Goal: Find specific page/section: Find specific page/section

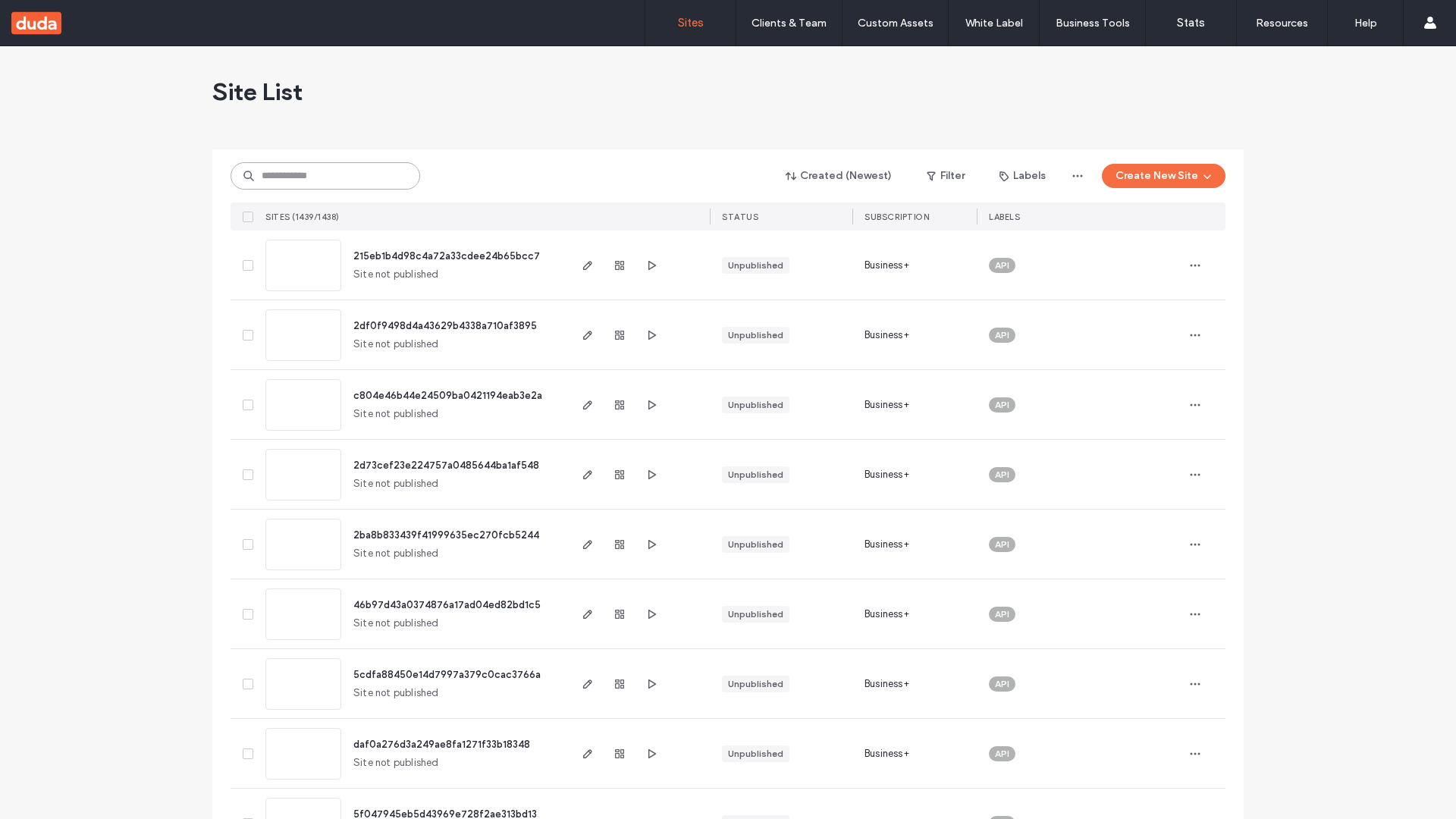
click at [325, 176] on input at bounding box center [325, 176] width 190 height 27
type input "**********"
click at [448, 256] on span "215eb1b4d98c4a72a33cdee24b65bcc7" at bounding box center [446, 256] width 187 height 12
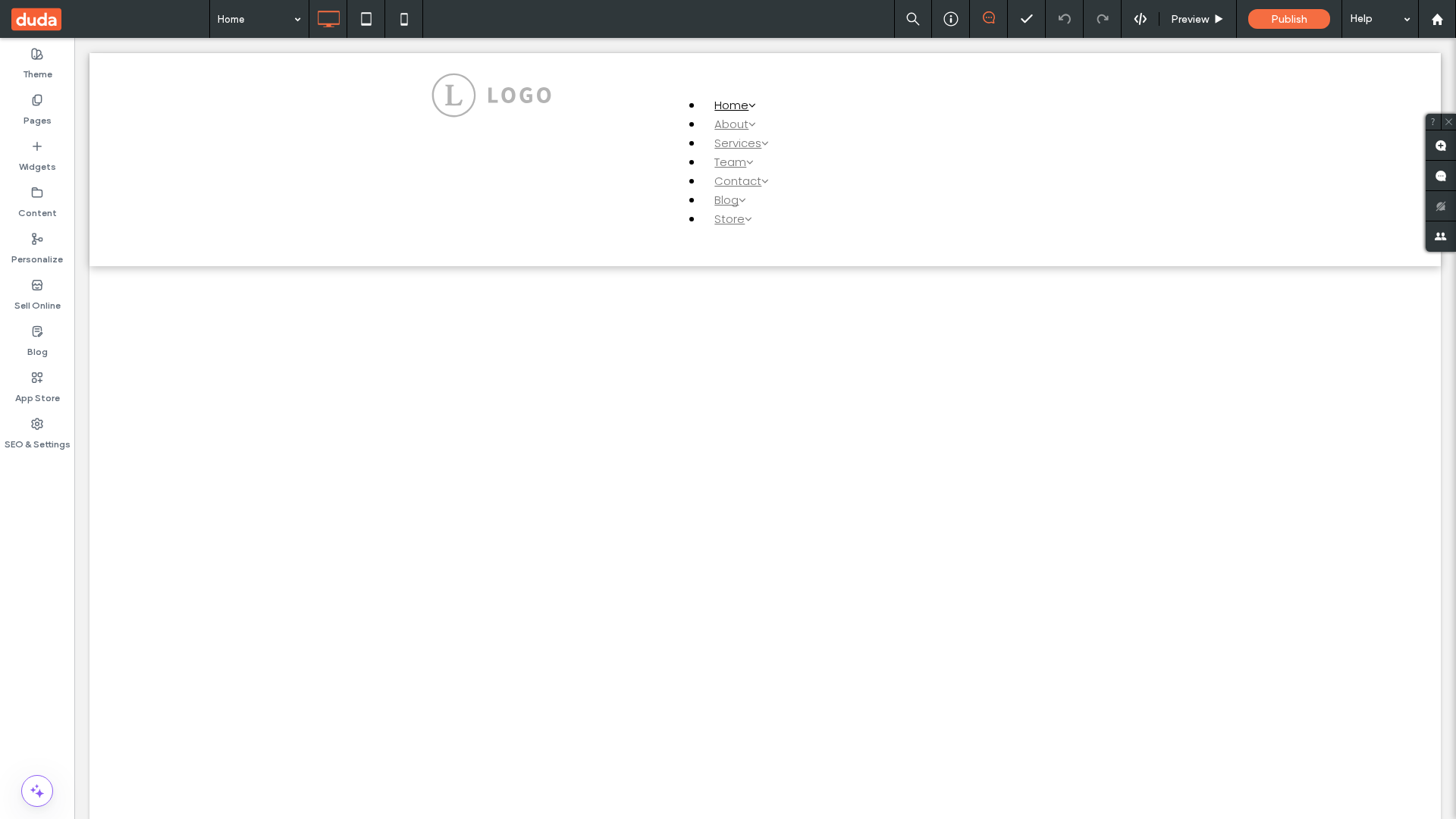
click at [37, 156] on label "Widgets" at bounding box center [37, 163] width 37 height 21
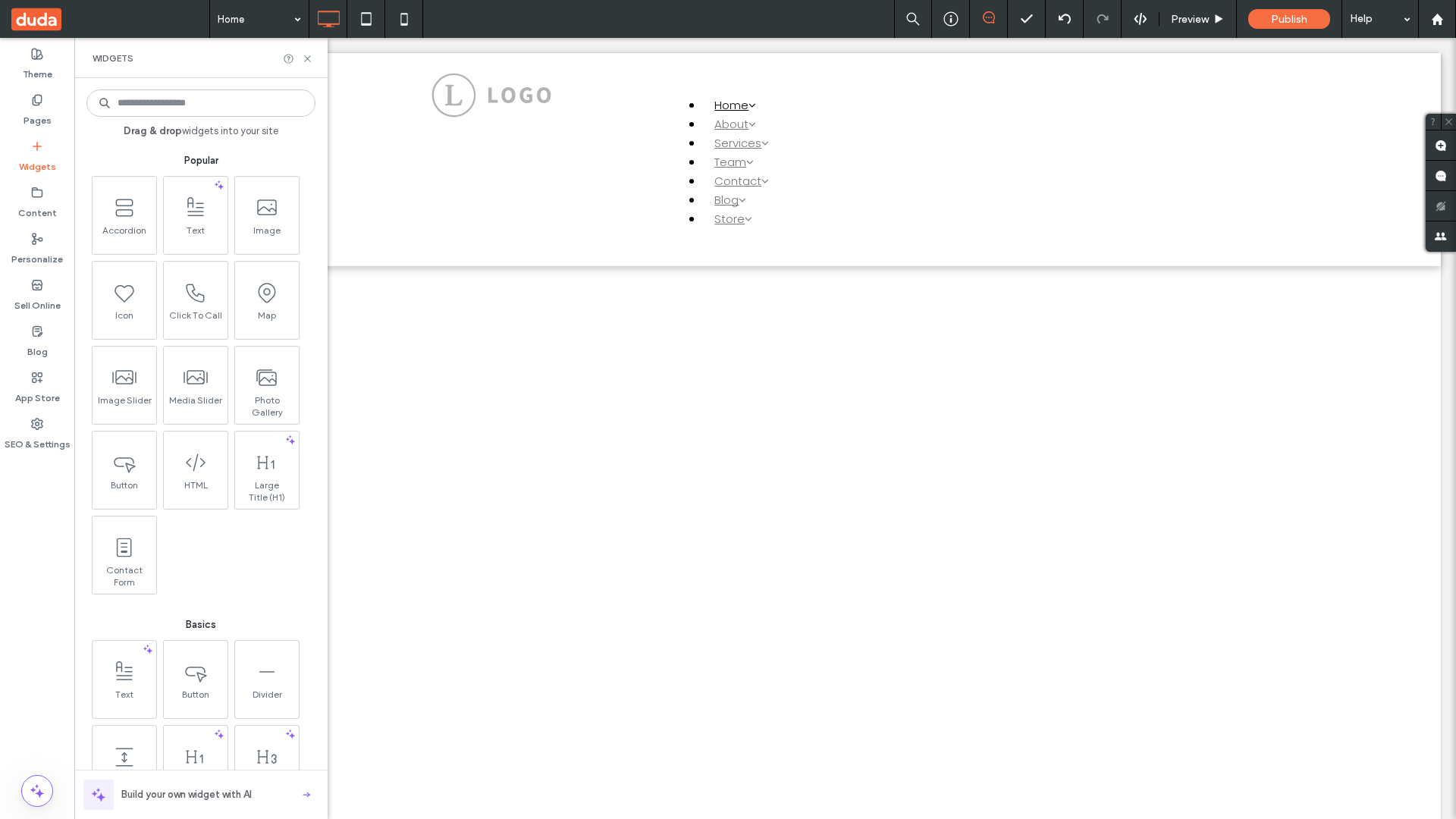
scroll to position [651, 0]
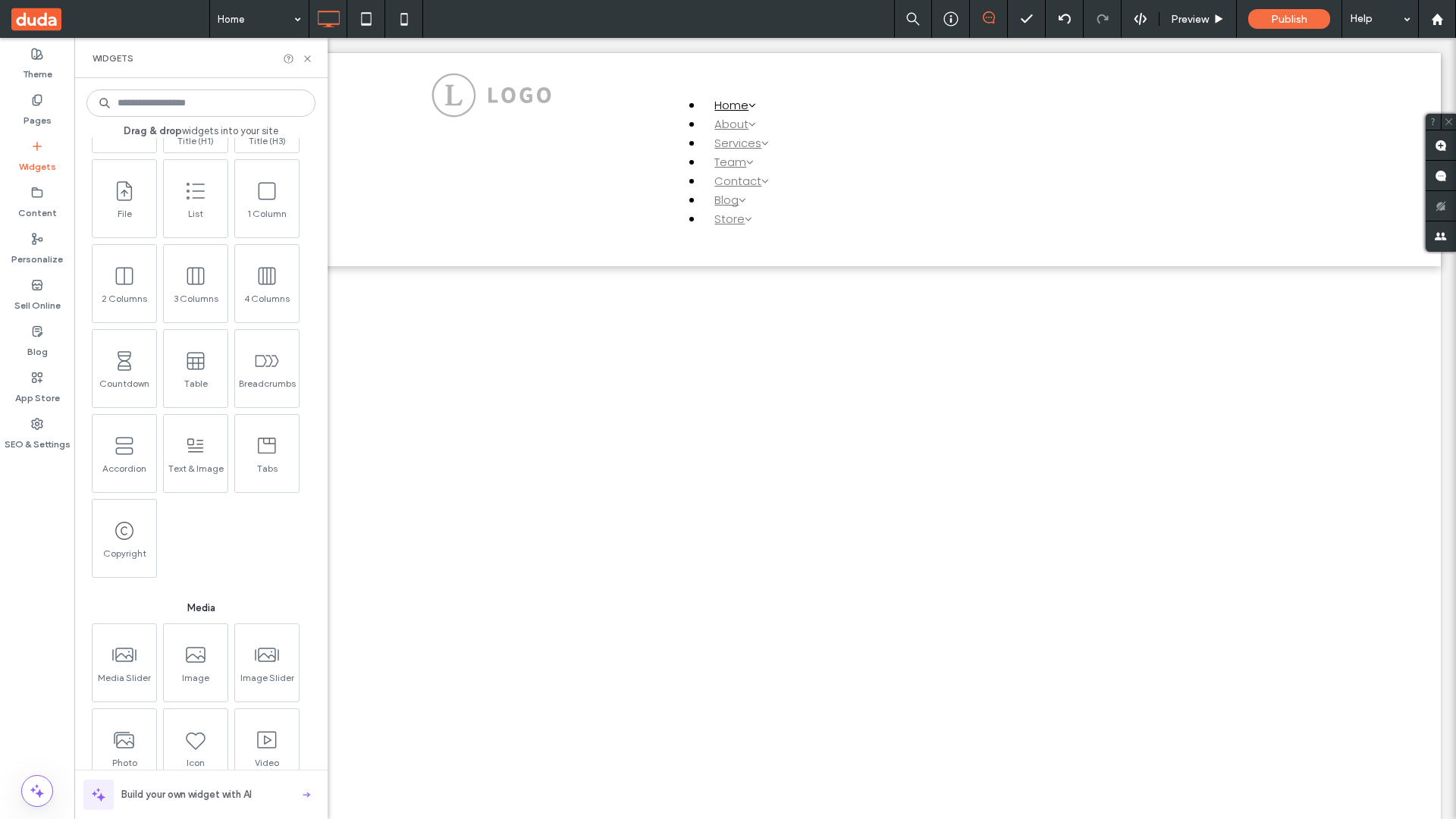
click at [194, 452] on icon at bounding box center [195, 445] width 23 height 23
